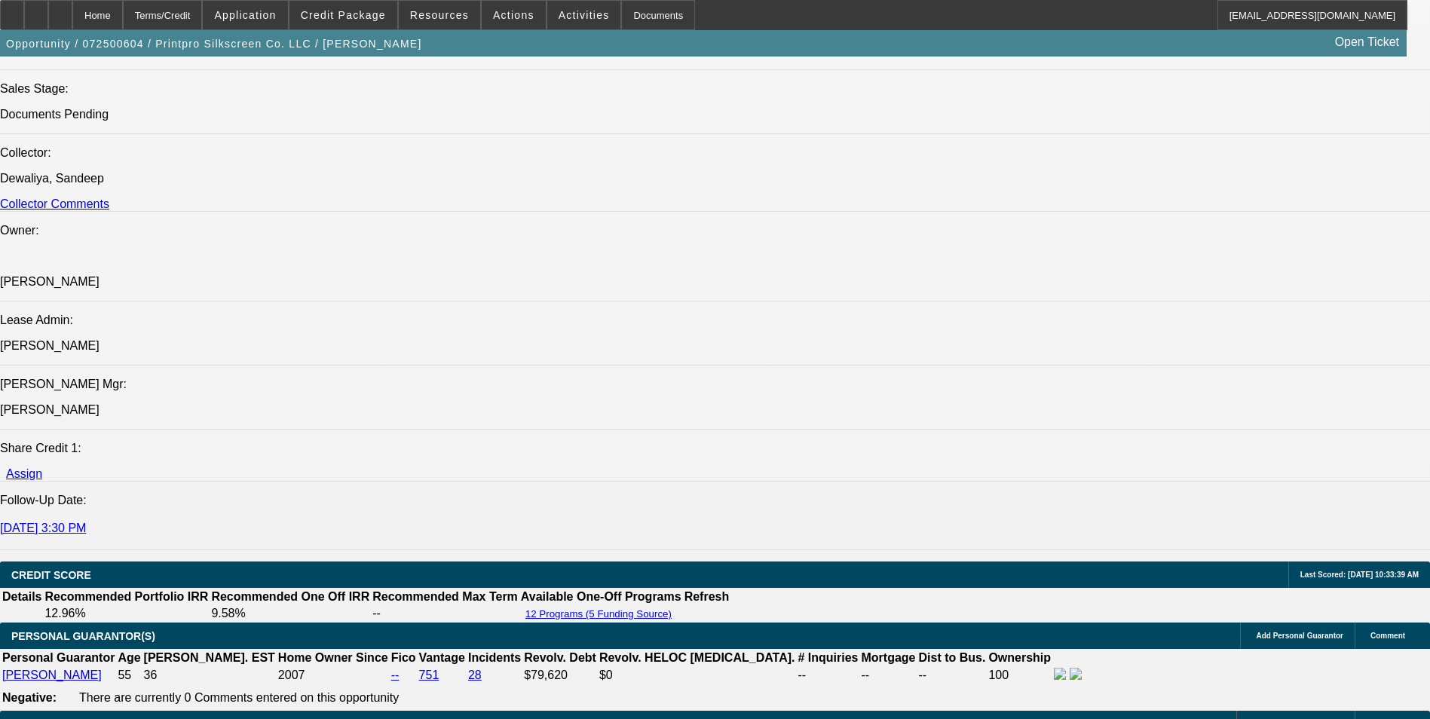
select select "0"
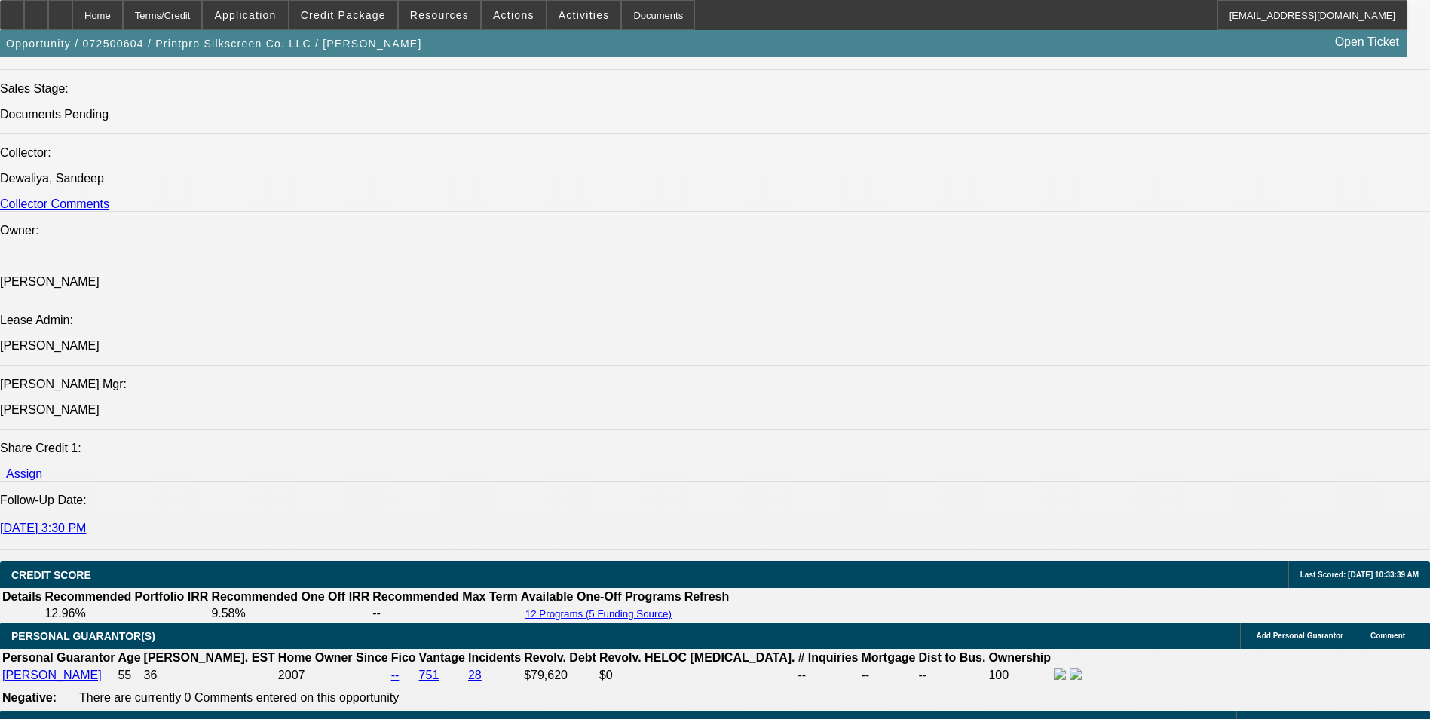
select select "0"
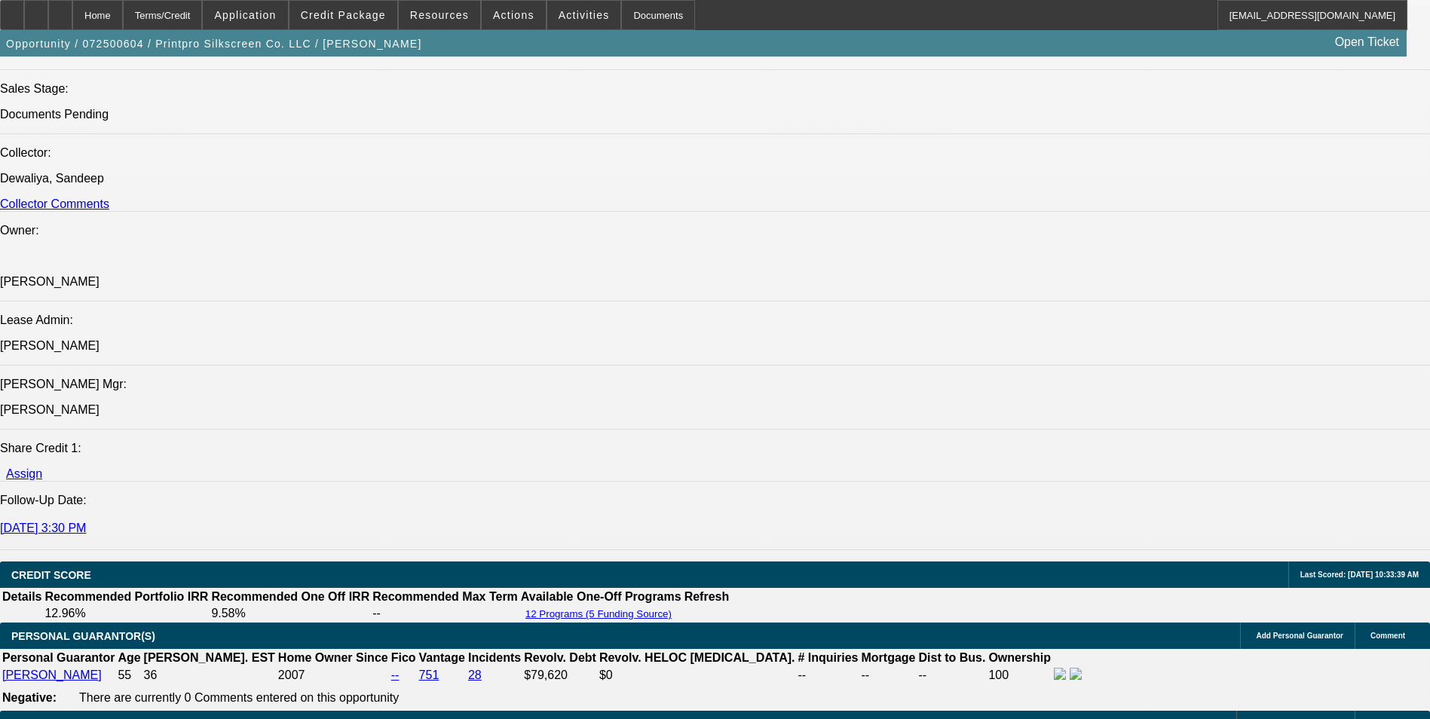
select select "0"
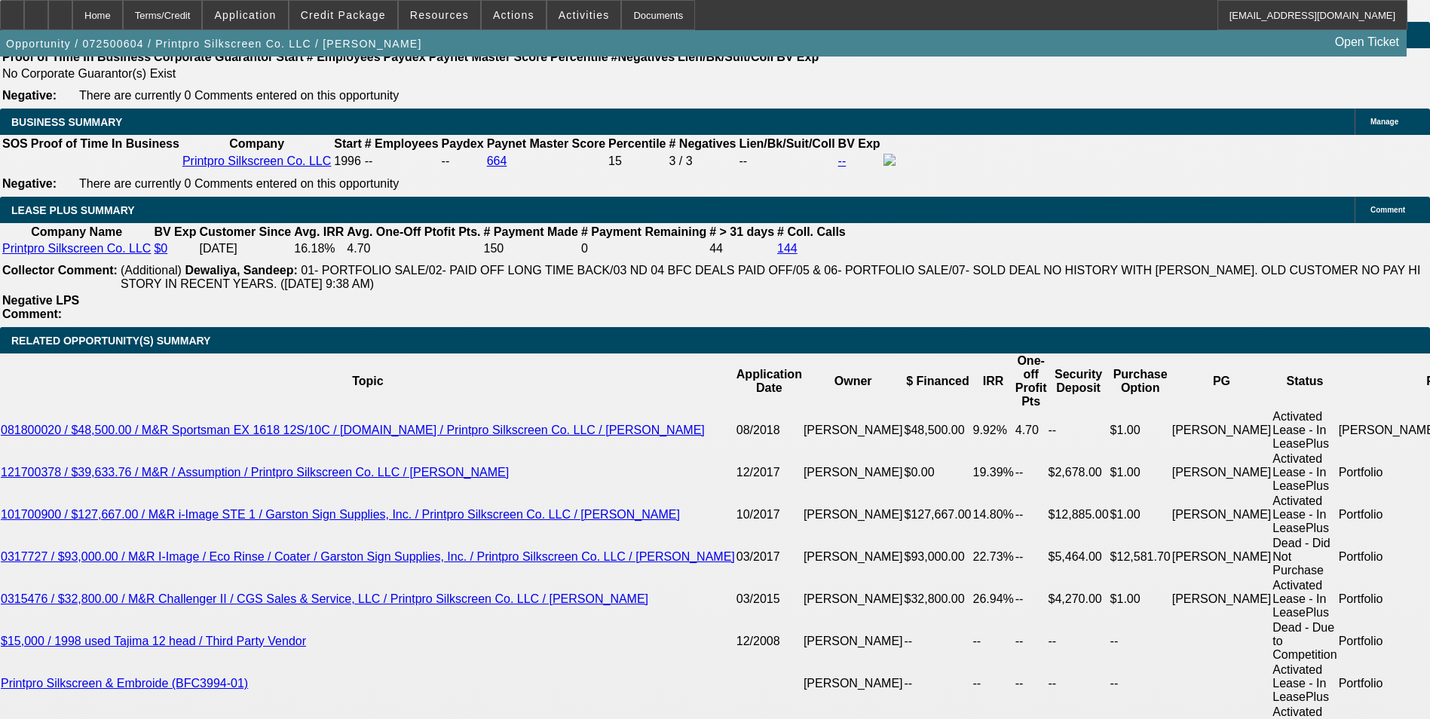
select select "1"
select select "6"
select select "1"
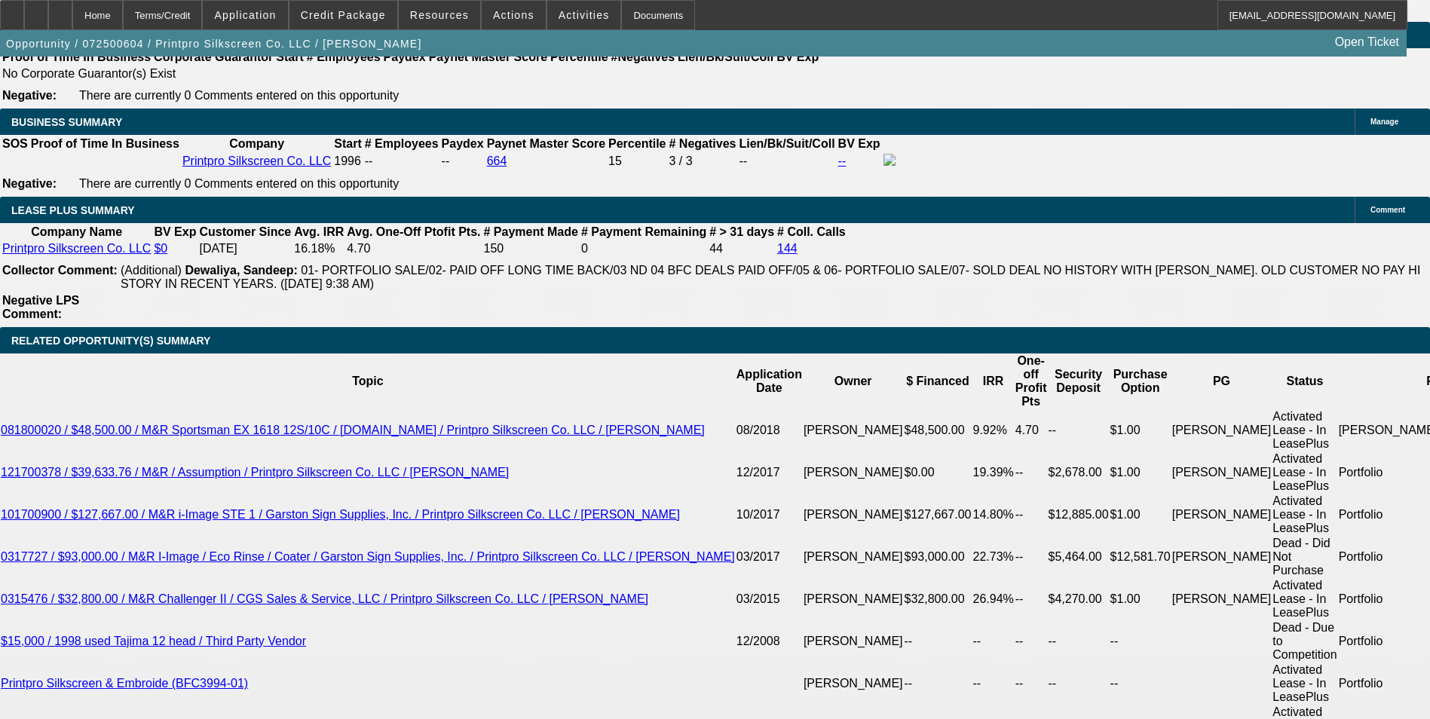
select select "6"
select select "1"
select select "6"
select select "1"
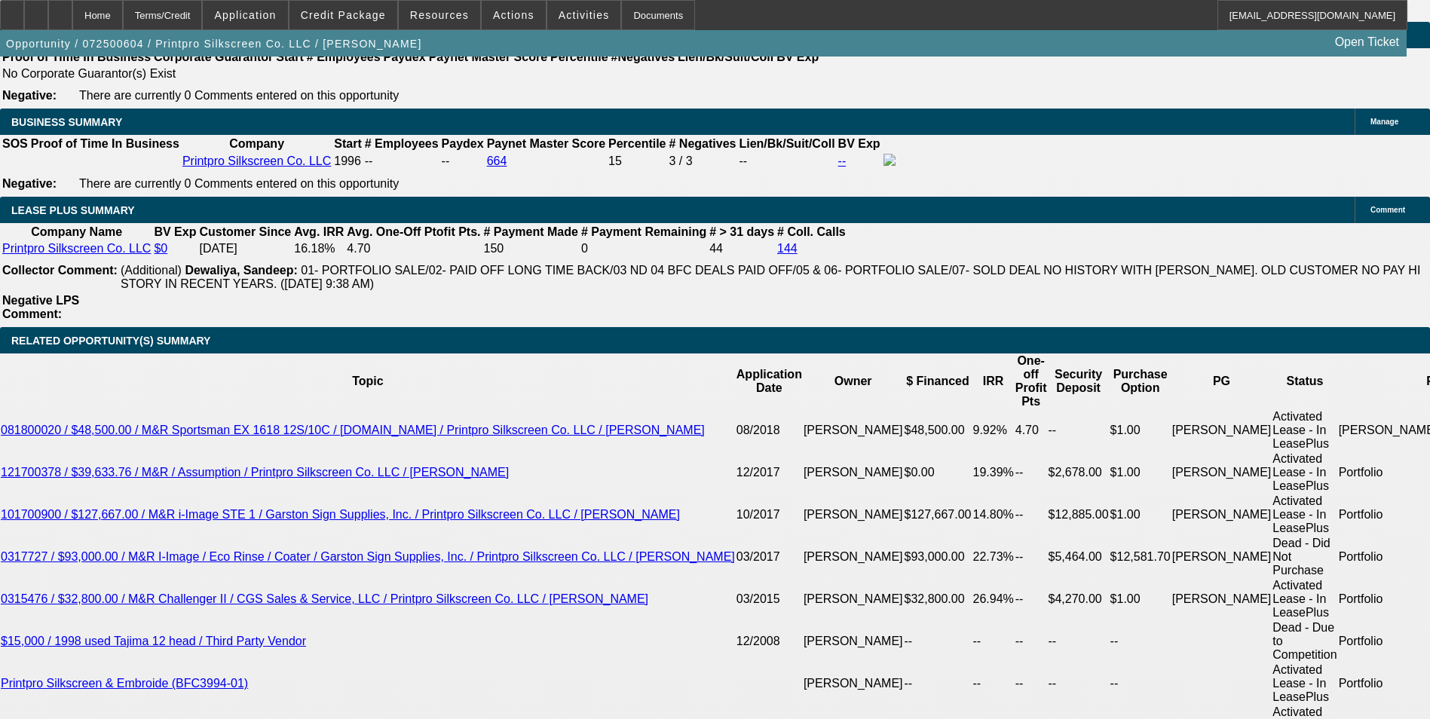
select select "1"
select select "6"
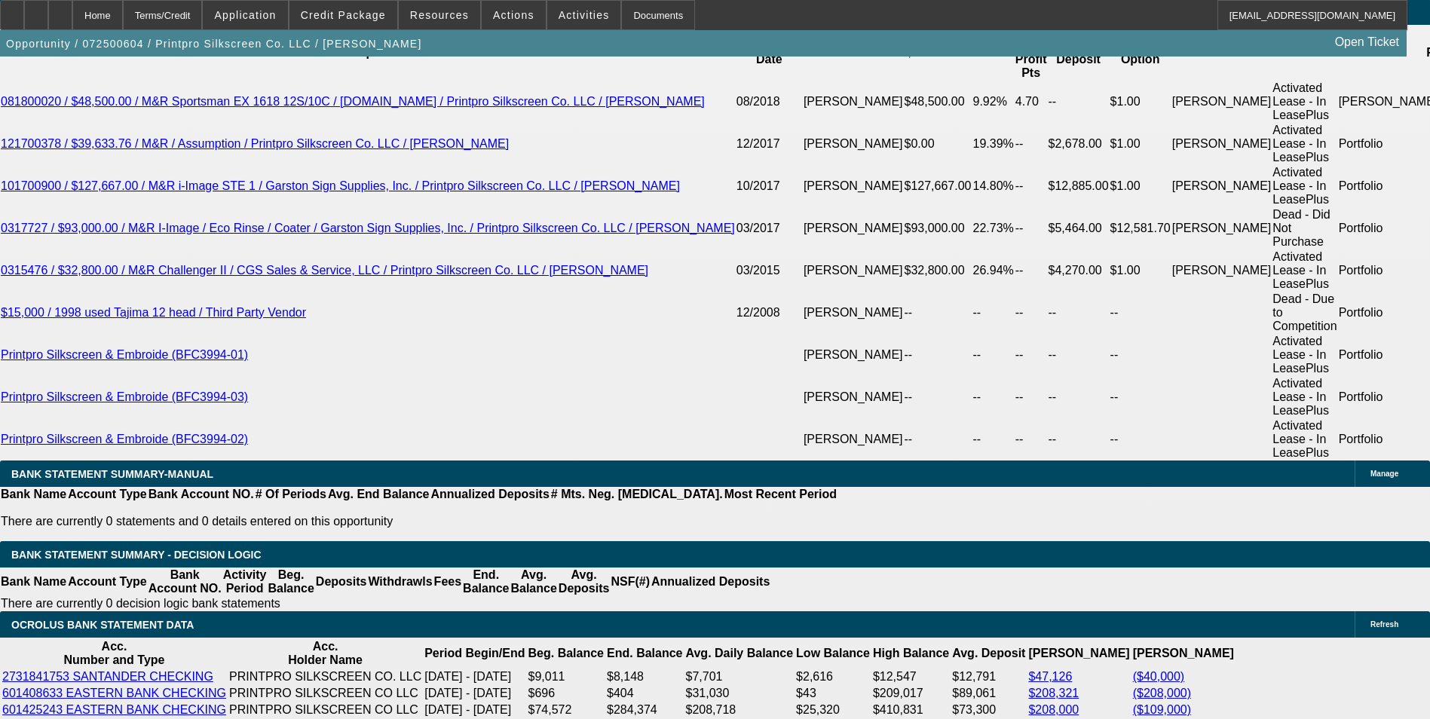
scroll to position [2558, 0]
